Goal: Task Accomplishment & Management: Complete application form

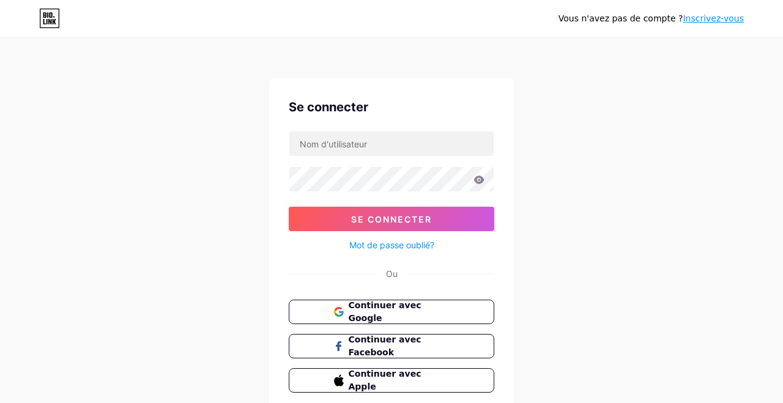
click at [322, 310] on button "Continuer avec Google" at bounding box center [392, 312] width 206 height 24
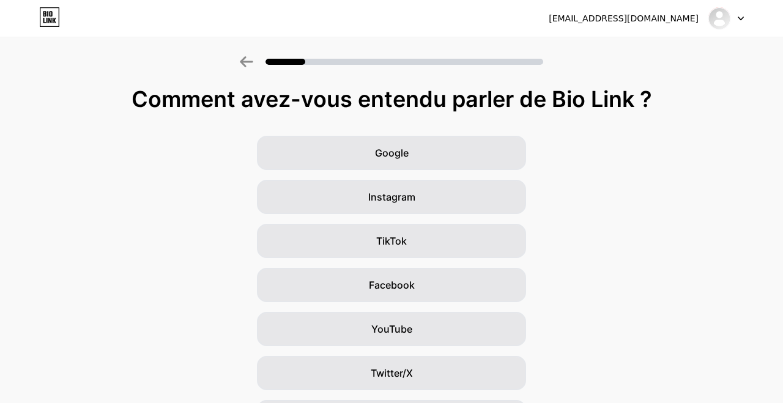
click at [353, 156] on div "Google" at bounding box center [391, 153] width 269 height 34
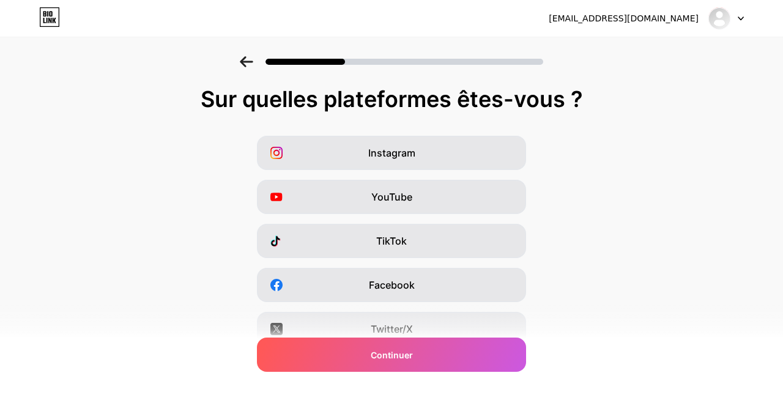
click at [385, 357] on font "Continuer" at bounding box center [392, 355] width 42 height 10
click at [390, 362] on div "Continuer" at bounding box center [391, 355] width 269 height 34
click at [280, 203] on icon at bounding box center [276, 197] width 12 height 12
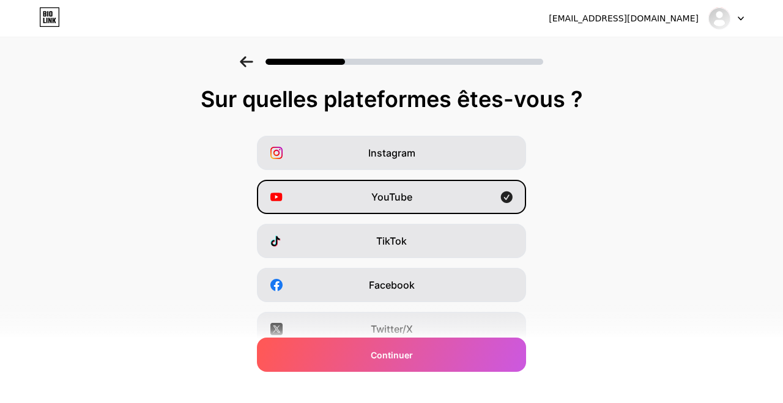
click at [337, 365] on div "Continuer" at bounding box center [391, 355] width 269 height 34
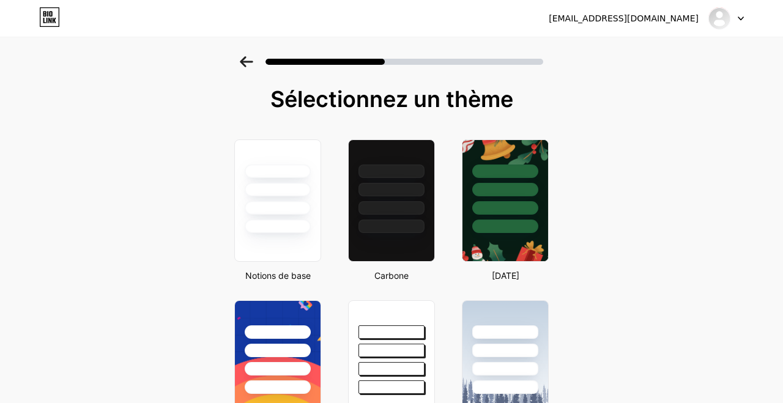
click at [269, 238] on div at bounding box center [277, 201] width 87 height 122
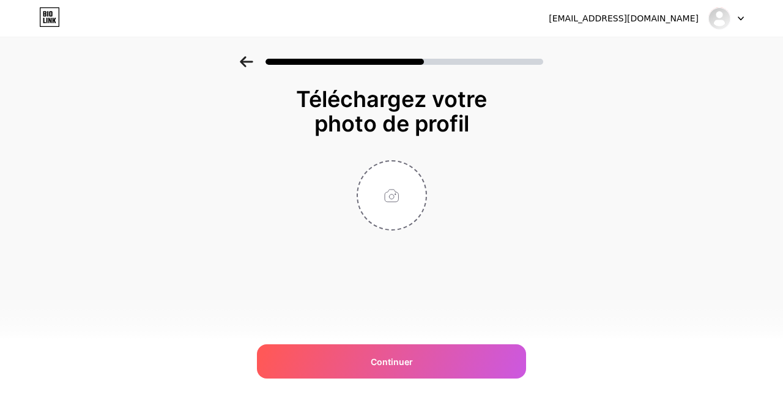
click at [324, 355] on div "Continuer" at bounding box center [391, 361] width 269 height 34
click at [376, 212] on input "file" at bounding box center [392, 196] width 68 height 68
type input "C:\fakepath\1000002042.jpg"
click at [366, 362] on div "Continuer" at bounding box center [391, 361] width 269 height 34
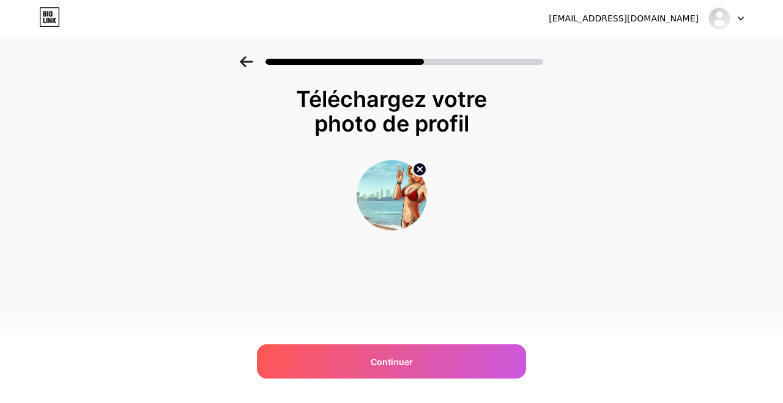
click at [354, 364] on div "Continuer" at bounding box center [391, 361] width 269 height 34
